Goal: Navigation & Orientation: Find specific page/section

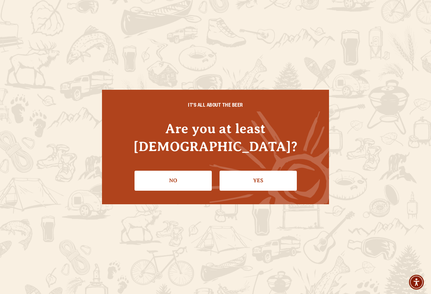
click at [269, 166] on li "Yes" at bounding box center [258, 178] width 77 height 25
click at [262, 171] on link "Yes" at bounding box center [258, 181] width 77 height 20
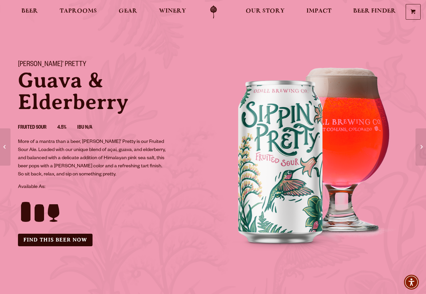
scroll to position [34, 0]
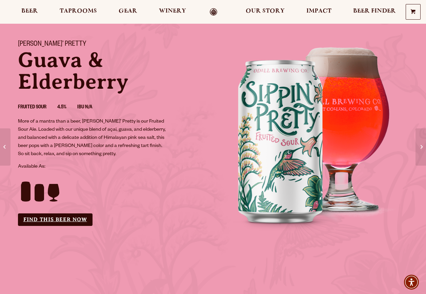
click at [63, 214] on link "Find this Beer Now" at bounding box center [55, 220] width 75 height 13
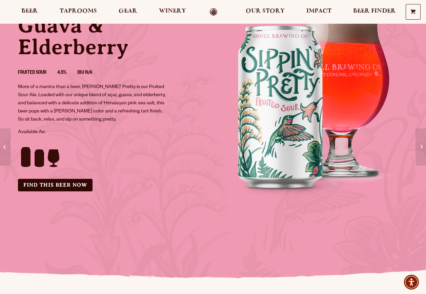
scroll to position [102, 0]
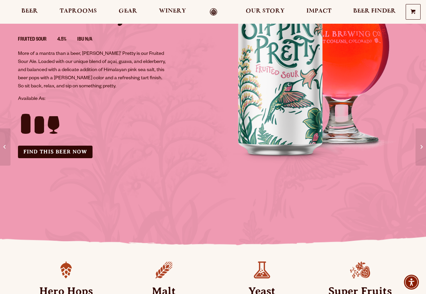
click at [51, 119] on img "This is the hero background aria label" at bounding box center [40, 121] width 44 height 26
click at [51, 128] on img "This is the hero background aria label" at bounding box center [40, 121] width 44 height 26
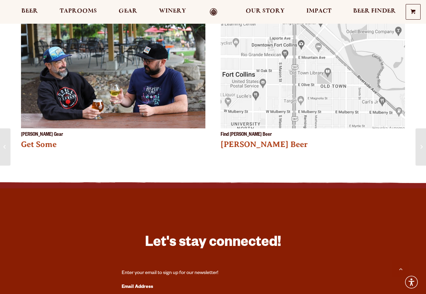
scroll to position [1187, 0]
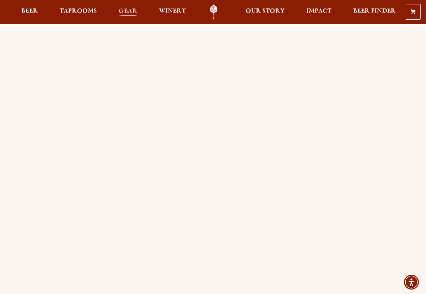
click at [137, 9] on link "Gear" at bounding box center [127, 11] width 27 height 15
drag, startPoint x: 73, startPoint y: 9, endPoint x: 62, endPoint y: 12, distance: 10.9
click at [72, 9] on span "Taprooms" at bounding box center [78, 10] width 37 height 5
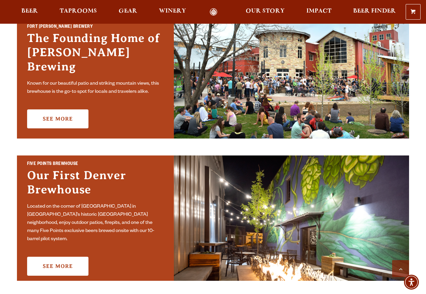
scroll to position [305, 0]
